Goal: Information Seeking & Learning: Understand process/instructions

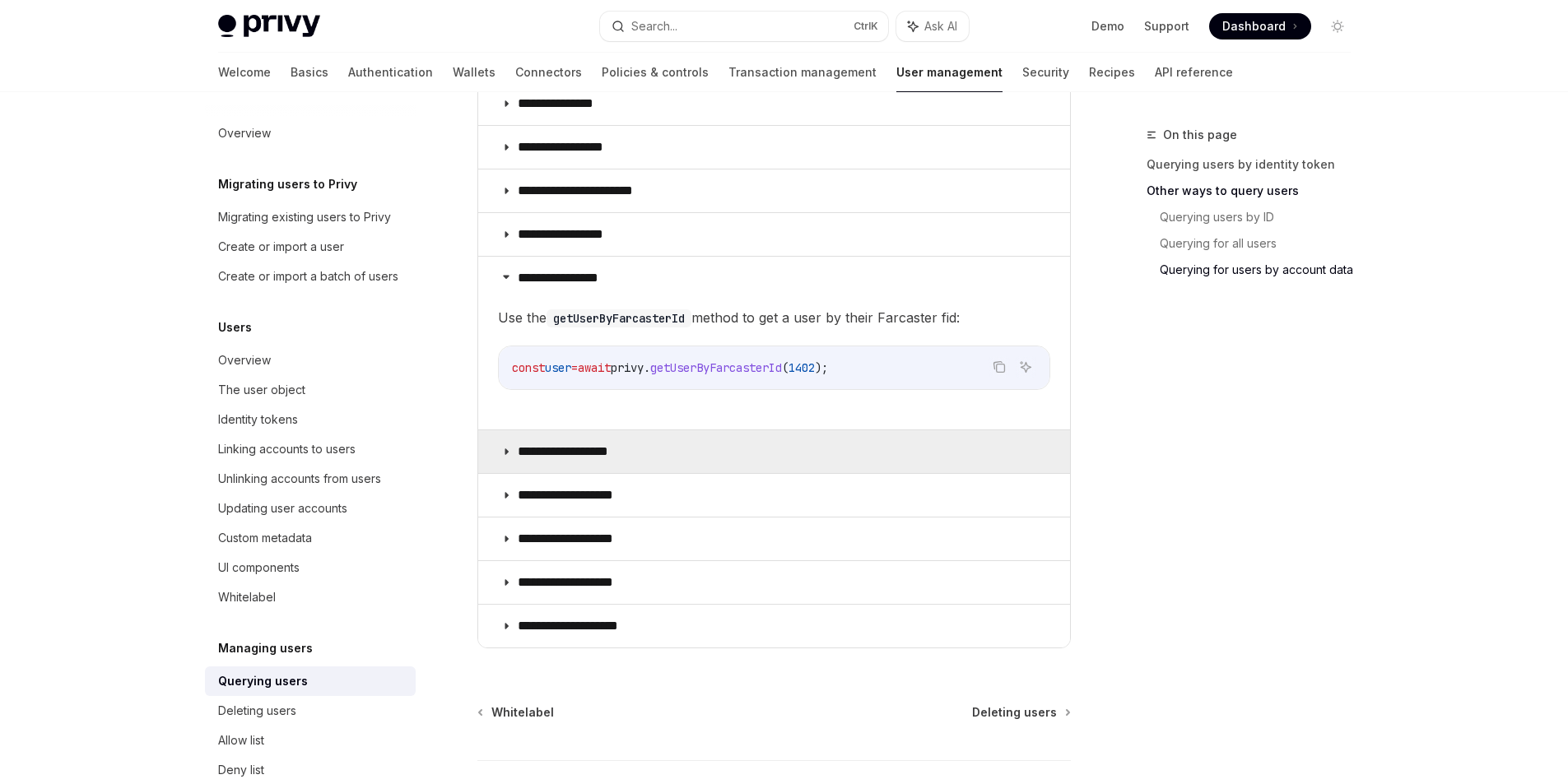
scroll to position [1093, 0]
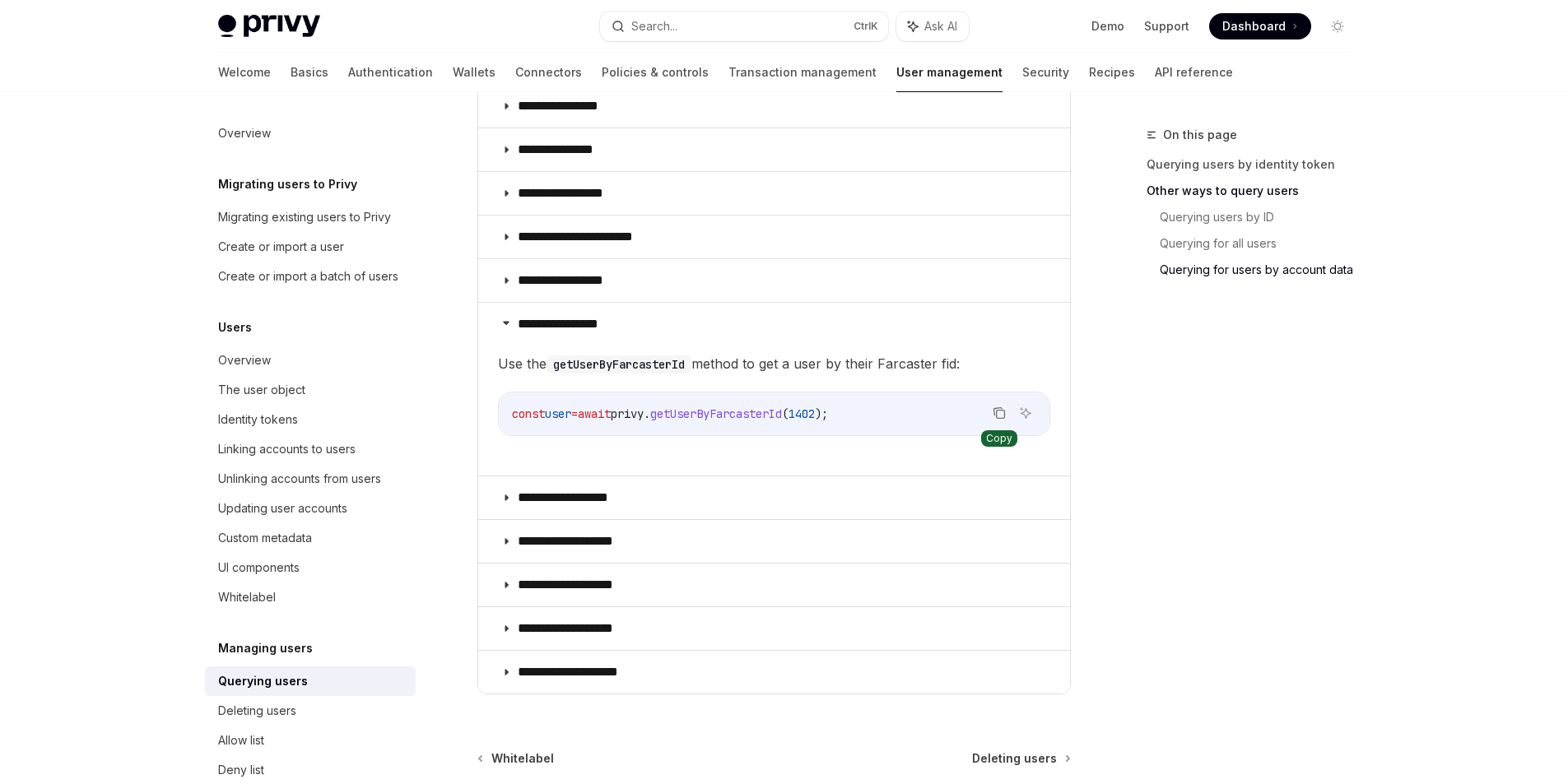
click at [995, 413] on icon "Copy the contents from the code block" at bounding box center [998, 412] width 13 height 13
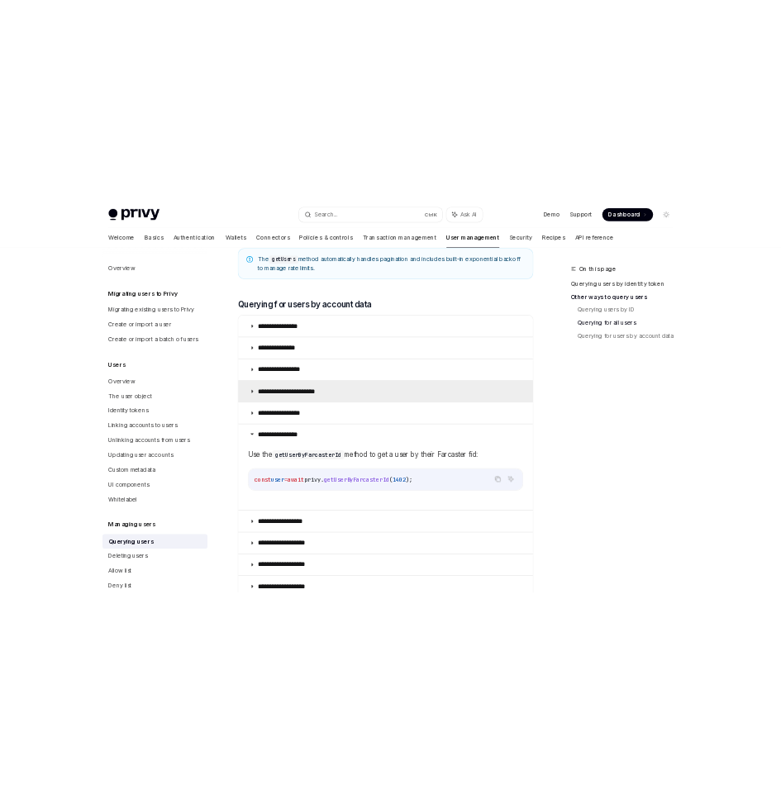
scroll to position [1015, 0]
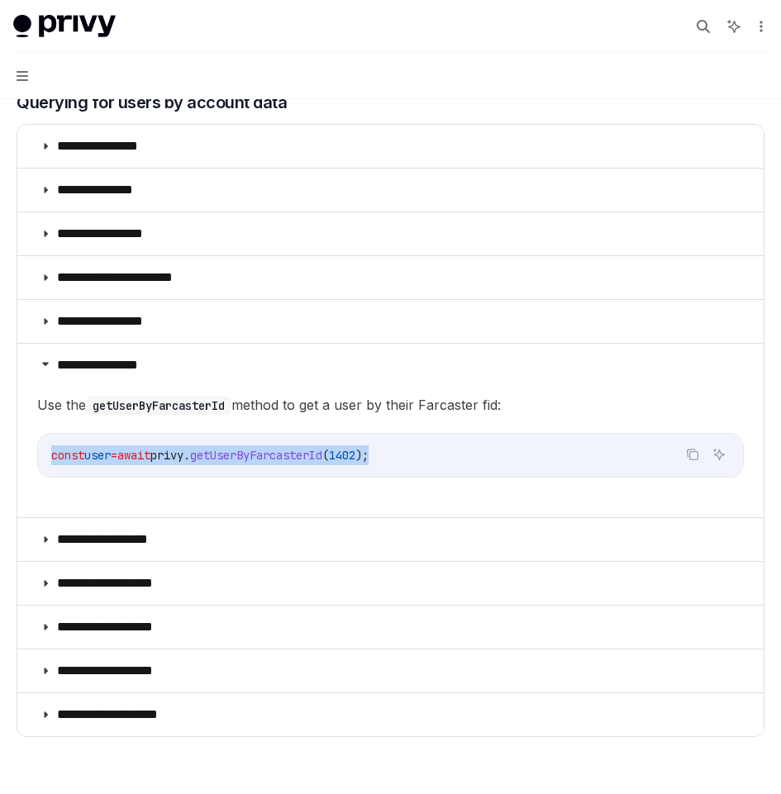
drag, startPoint x: 386, startPoint y: 462, endPoint x: 51, endPoint y: 459, distance: 334.6
click at [51, 459] on code "const user = await privy . getUserByFarcasterId ( 1402 );" at bounding box center [390, 455] width 678 height 20
copy span "const user = await privy . getUserByFarcasterId ( 1402 );"
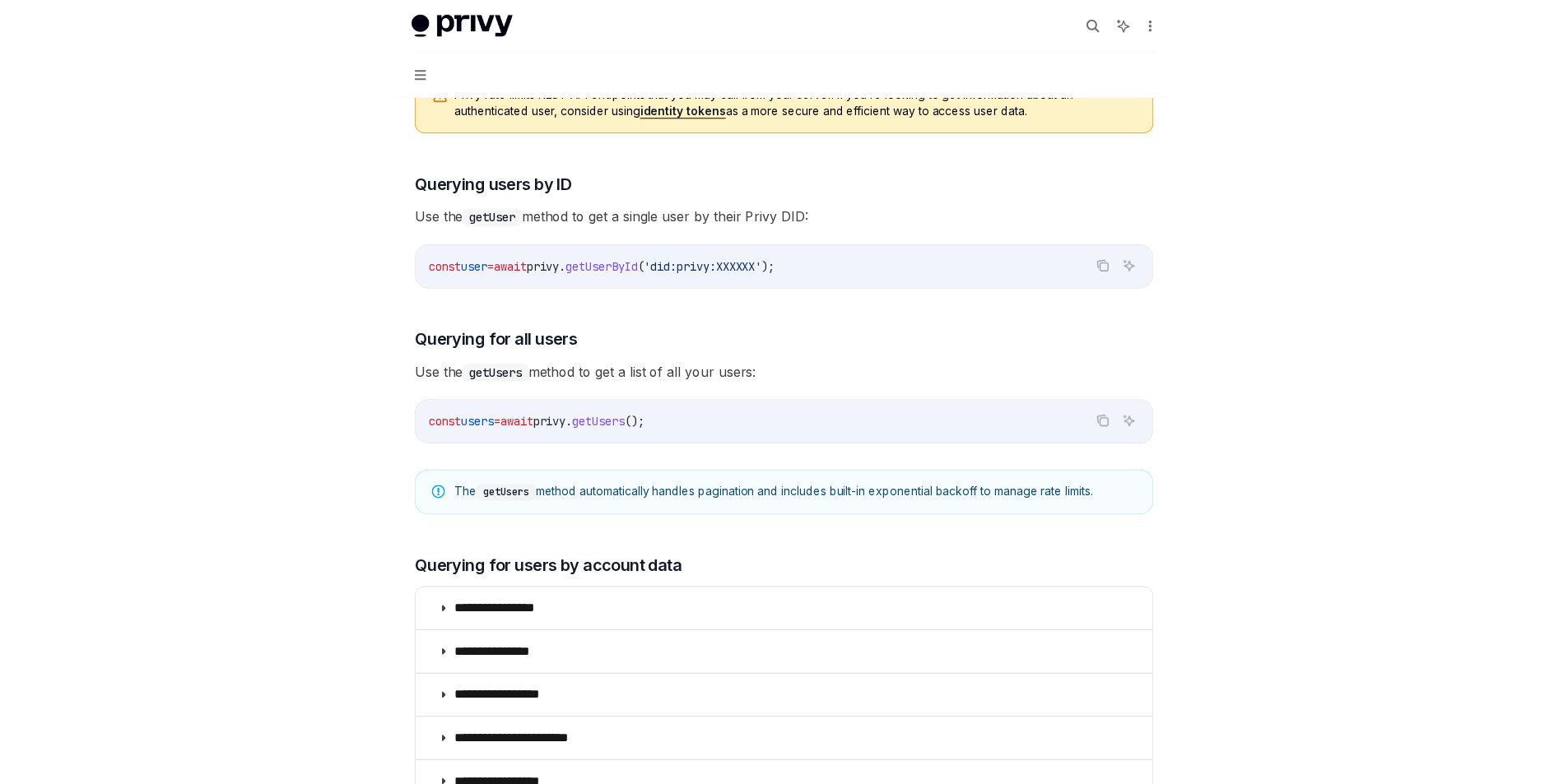
scroll to position [467, 0]
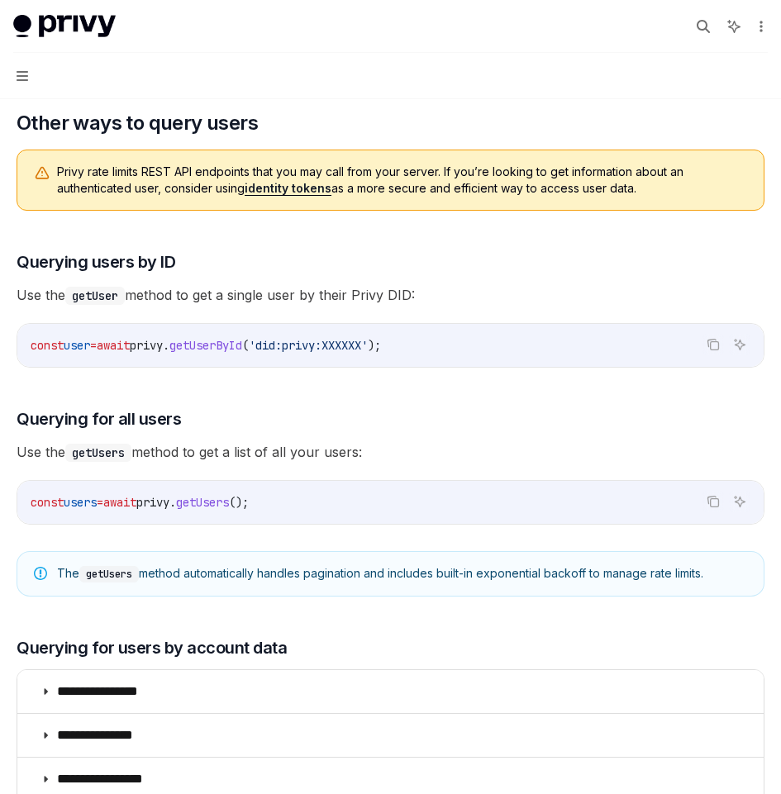
type textarea "*"
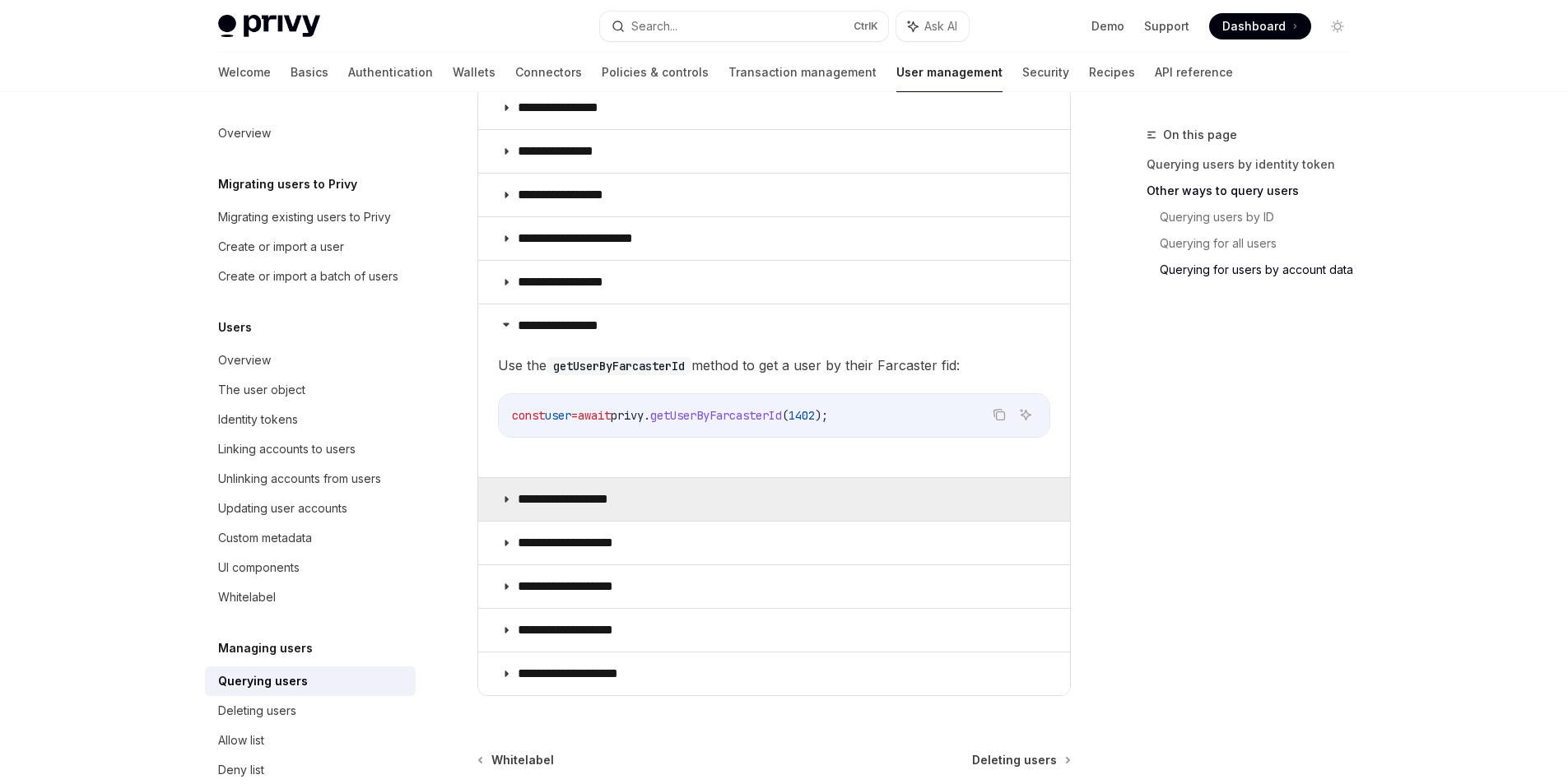
scroll to position [1011, 0]
